Goal: Communication & Community: Ask a question

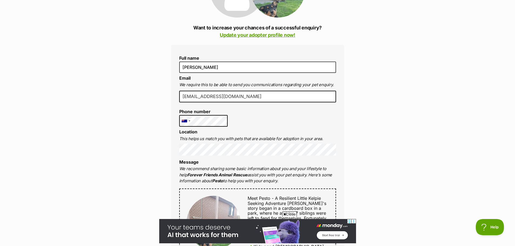
scroll to position [108, 0]
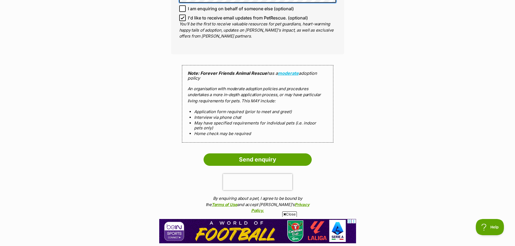
scroll to position [541, 0]
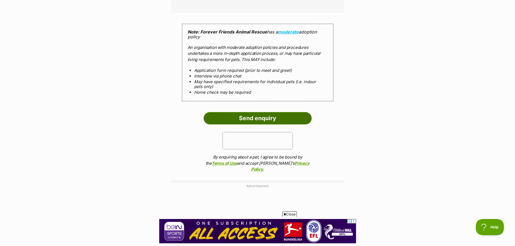
click at [258, 112] on input "Send enquiry" at bounding box center [258, 118] width 108 height 12
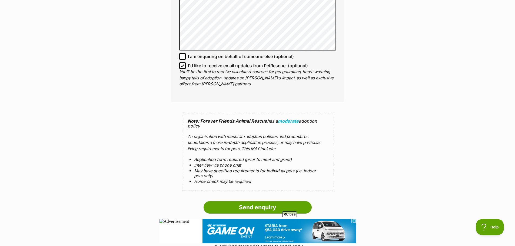
scroll to position [487, 0]
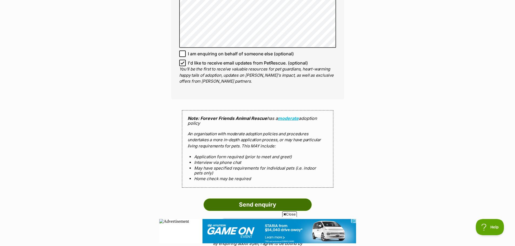
click at [230, 199] on input "Send enquiry" at bounding box center [258, 205] width 108 height 12
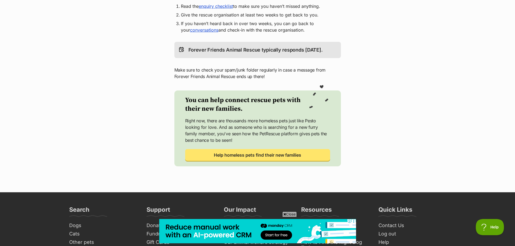
scroll to position [162, 0]
